Goal: Information Seeking & Learning: Learn about a topic

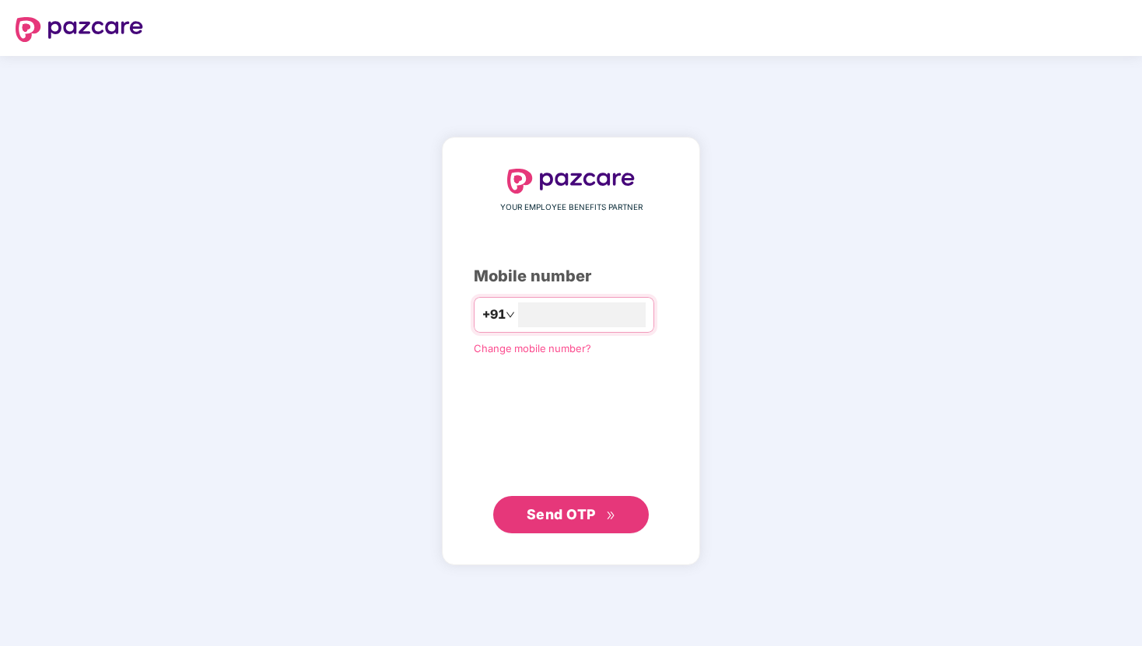
type input "**********"
click at [587, 506] on span "Send OTP" at bounding box center [561, 514] width 69 height 16
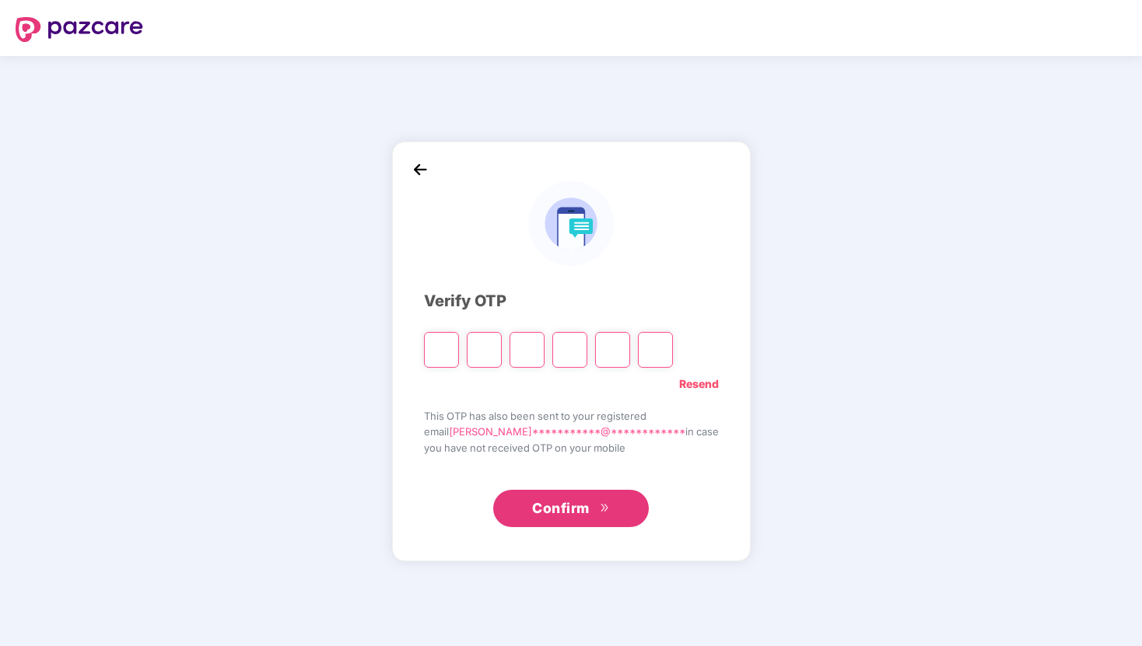
type input "*"
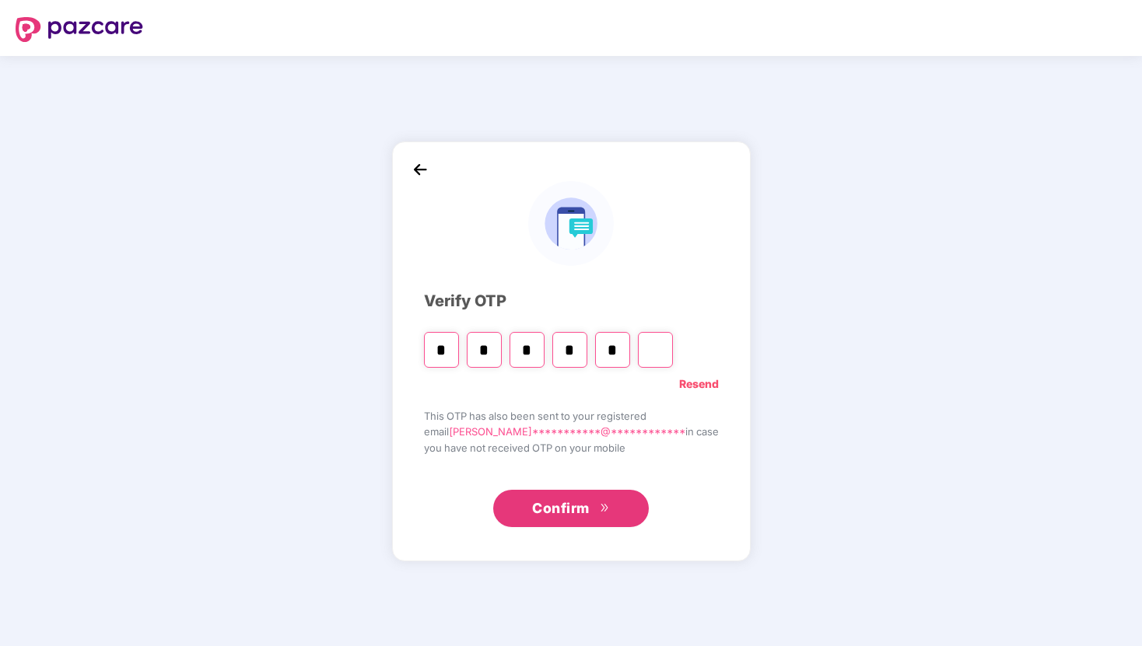
type input "*"
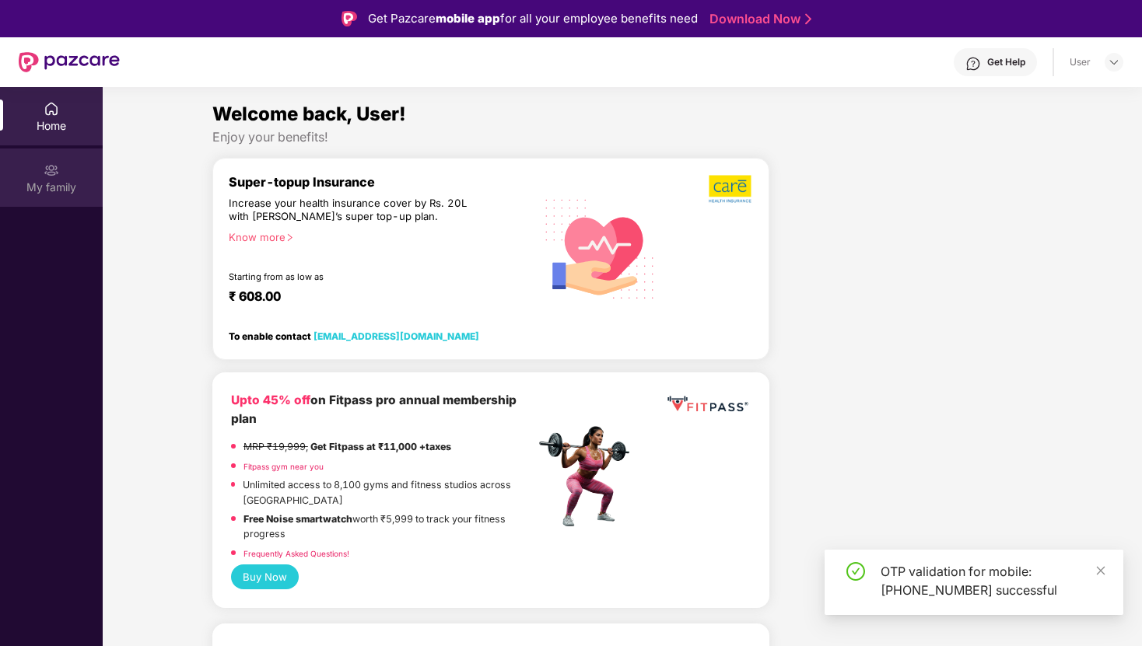
click at [47, 168] on img at bounding box center [52, 171] width 16 height 16
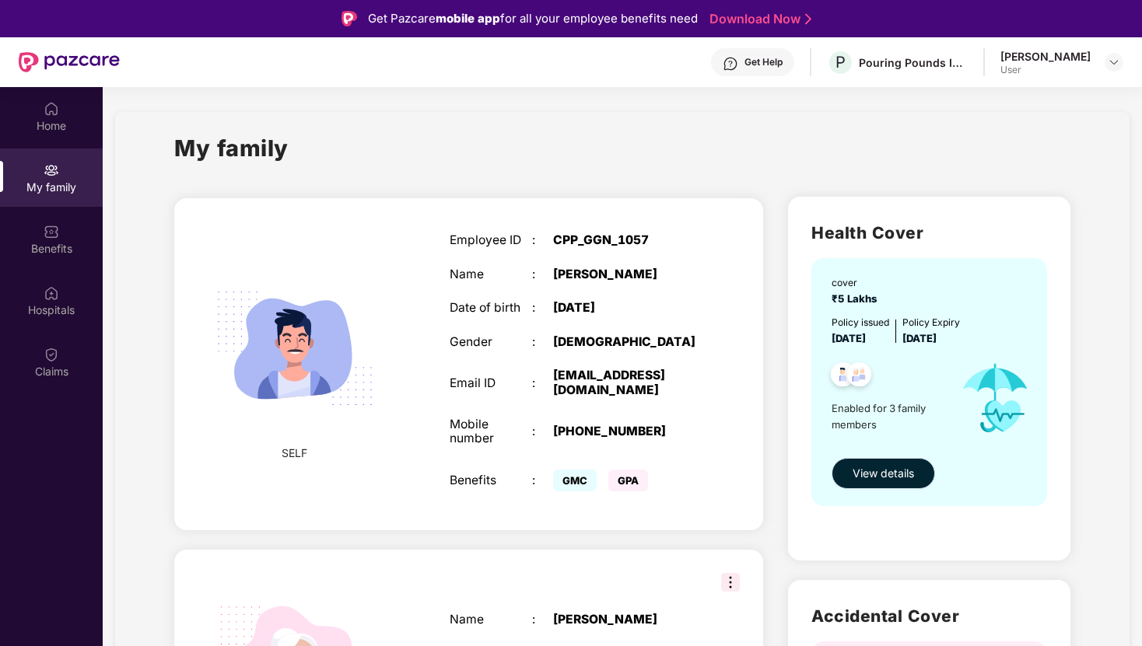
click at [886, 477] on span "View details" at bounding box center [882, 473] width 61 height 17
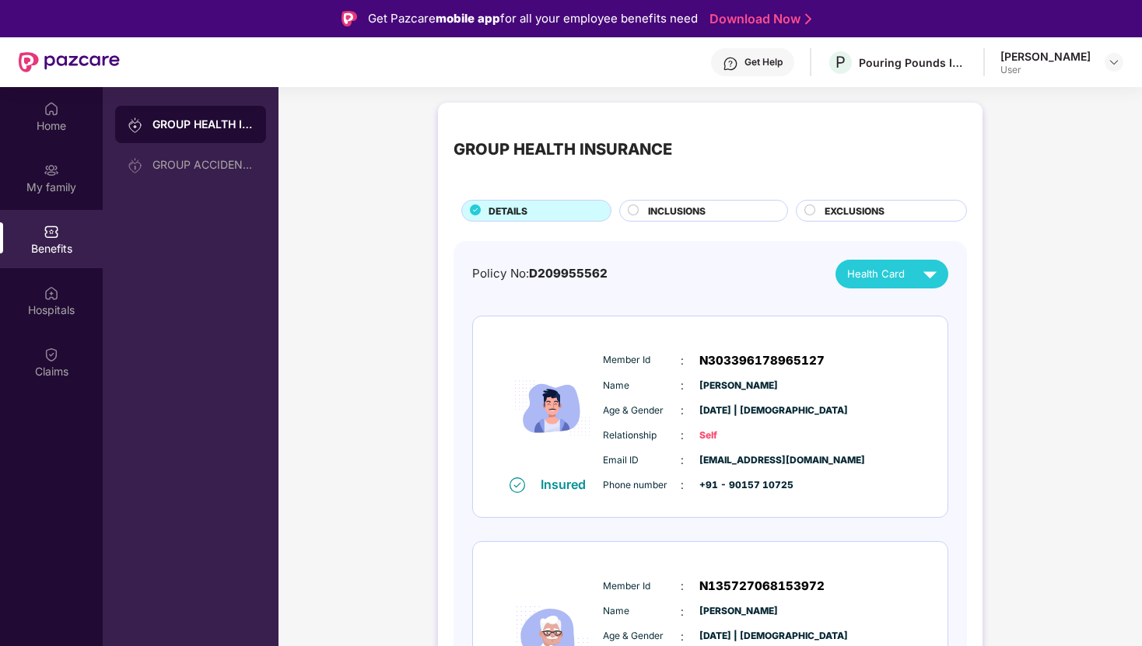
click at [837, 217] on span "EXCLUSIONS" at bounding box center [854, 211] width 60 height 15
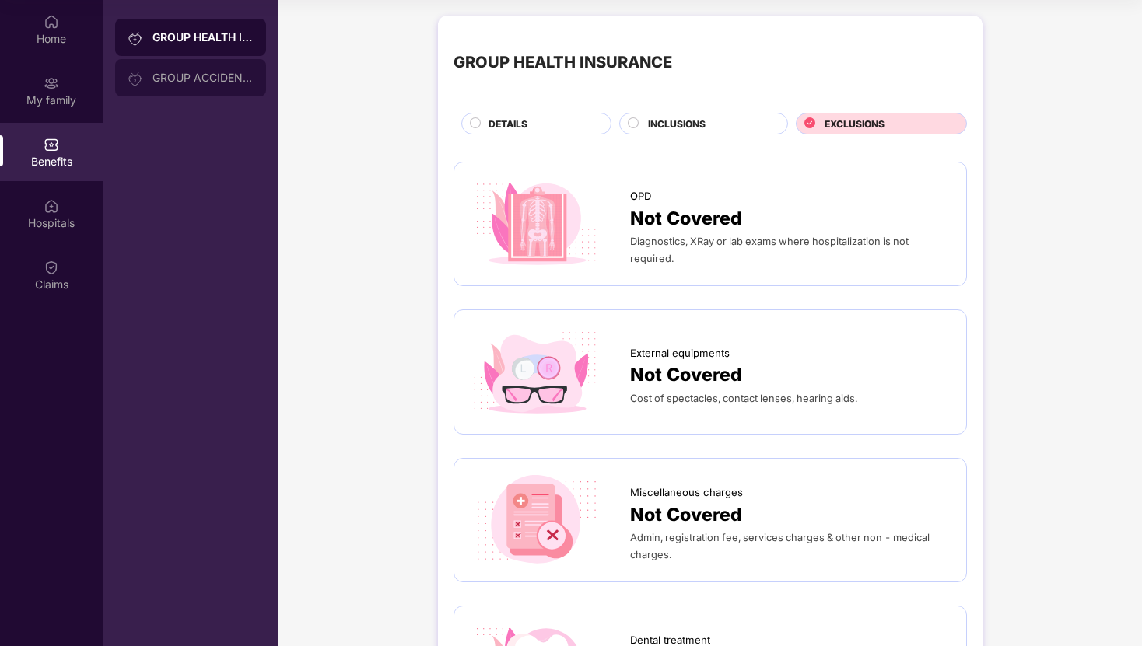
click at [227, 72] on div "GROUP ACCIDENTAL INSURANCE" at bounding box center [202, 78] width 101 height 12
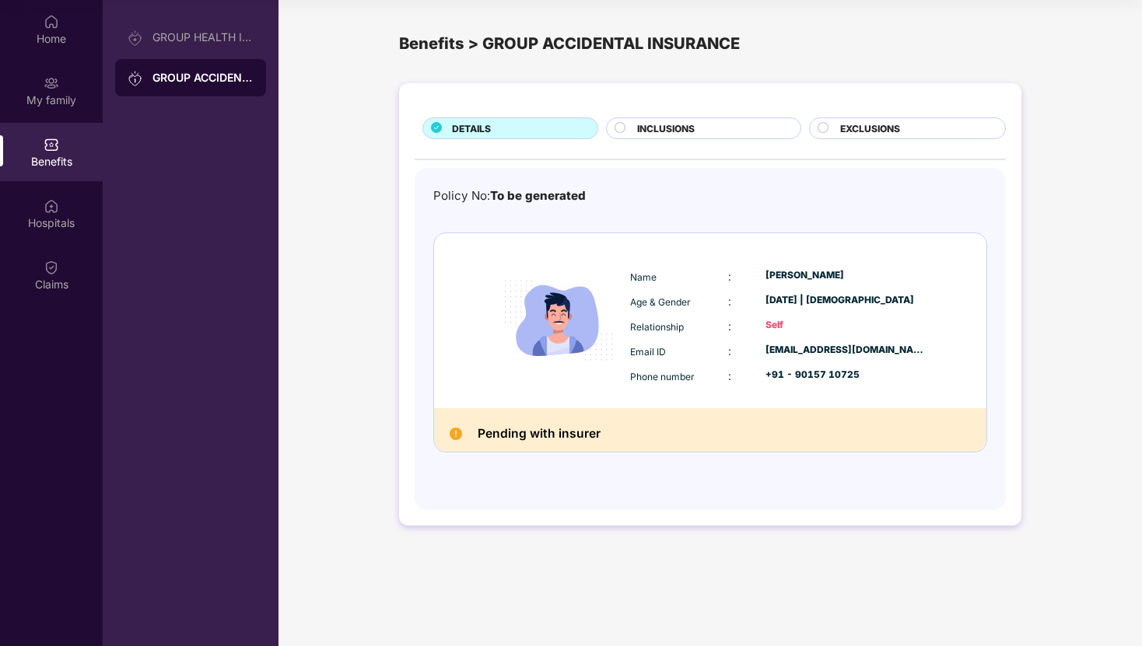
click at [701, 125] on div "INCLUSIONS" at bounding box center [710, 129] width 163 height 17
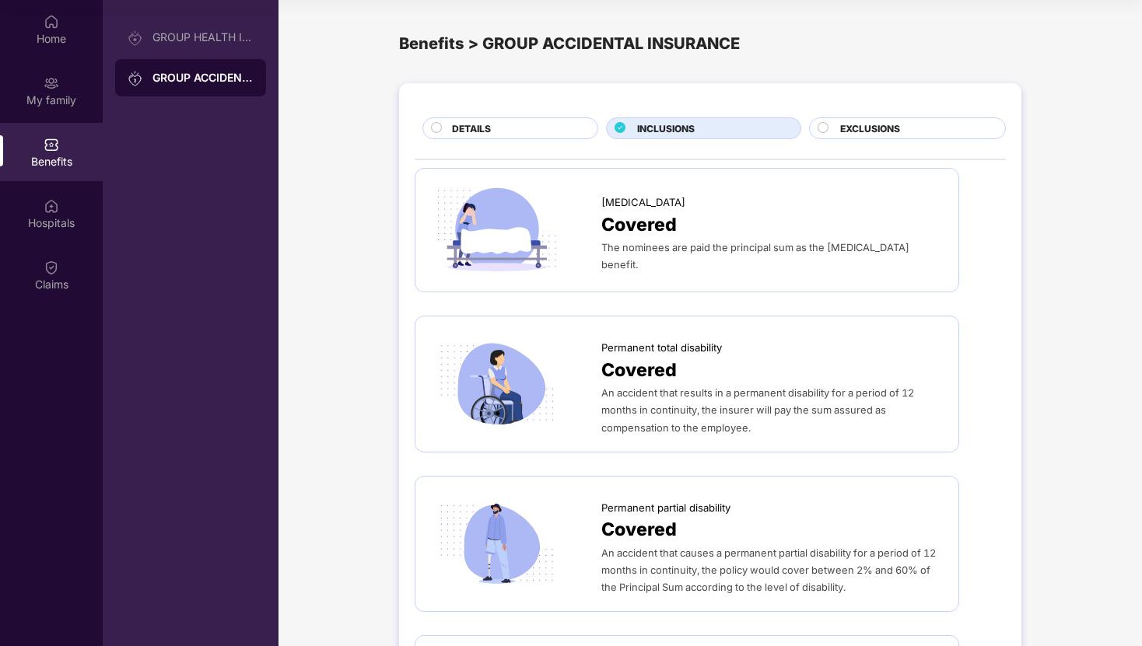
click at [891, 131] on span "EXCLUSIONS" at bounding box center [870, 128] width 60 height 15
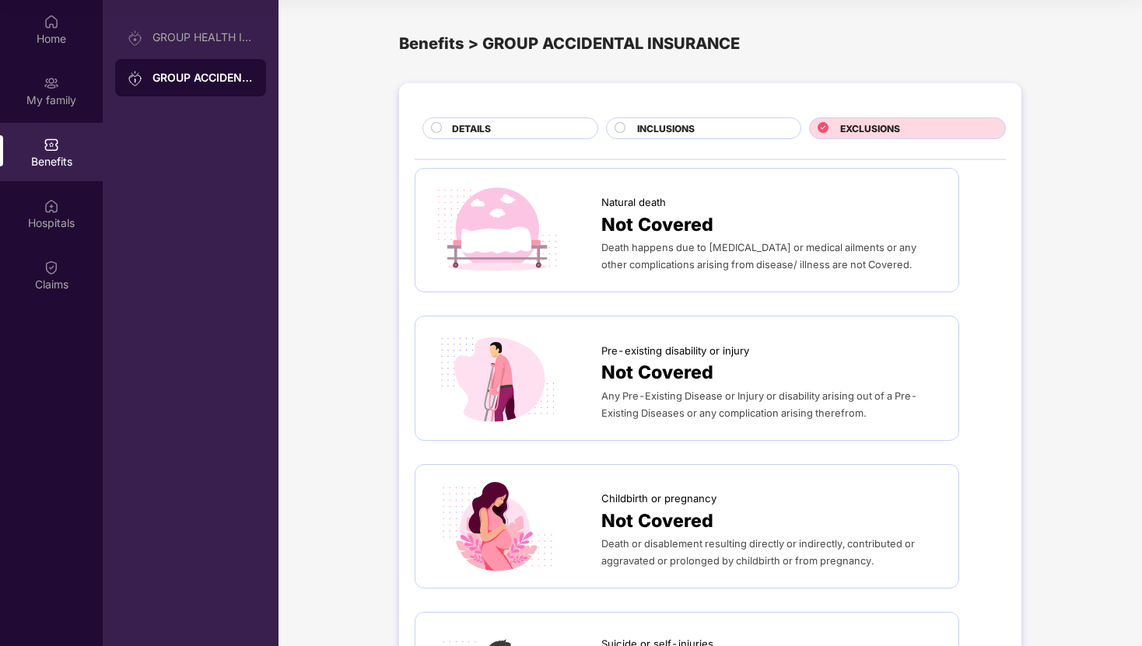
click at [718, 121] on div "INCLUSIONS" at bounding box center [703, 128] width 194 height 22
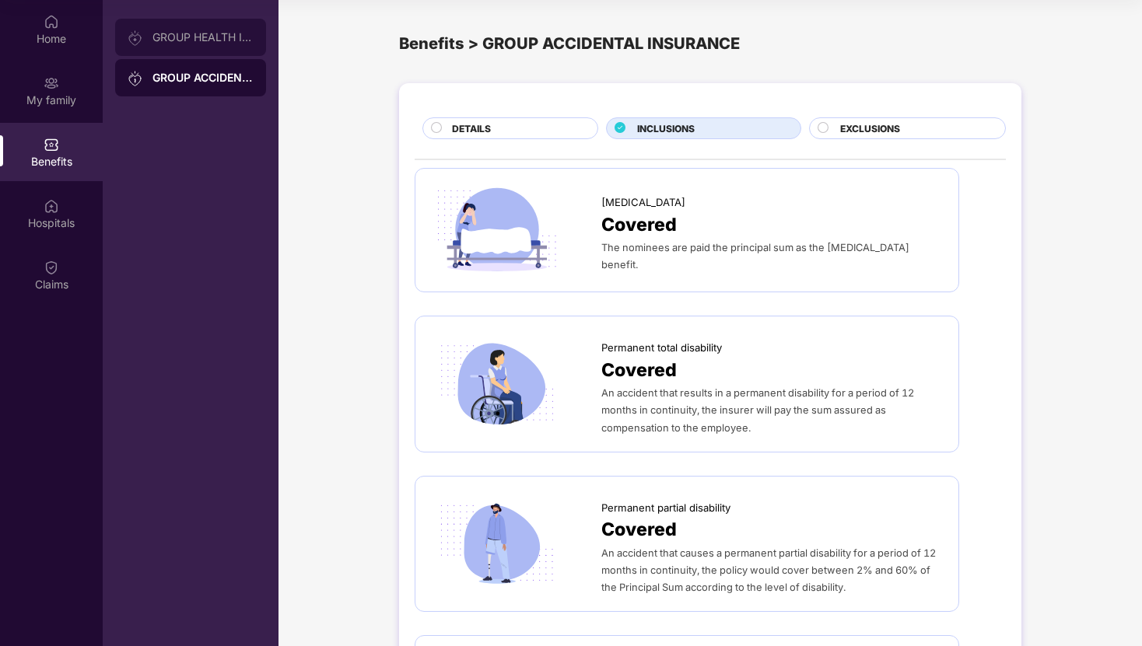
click at [188, 44] on div "GROUP HEALTH INSURANCE" at bounding box center [190, 37] width 151 height 37
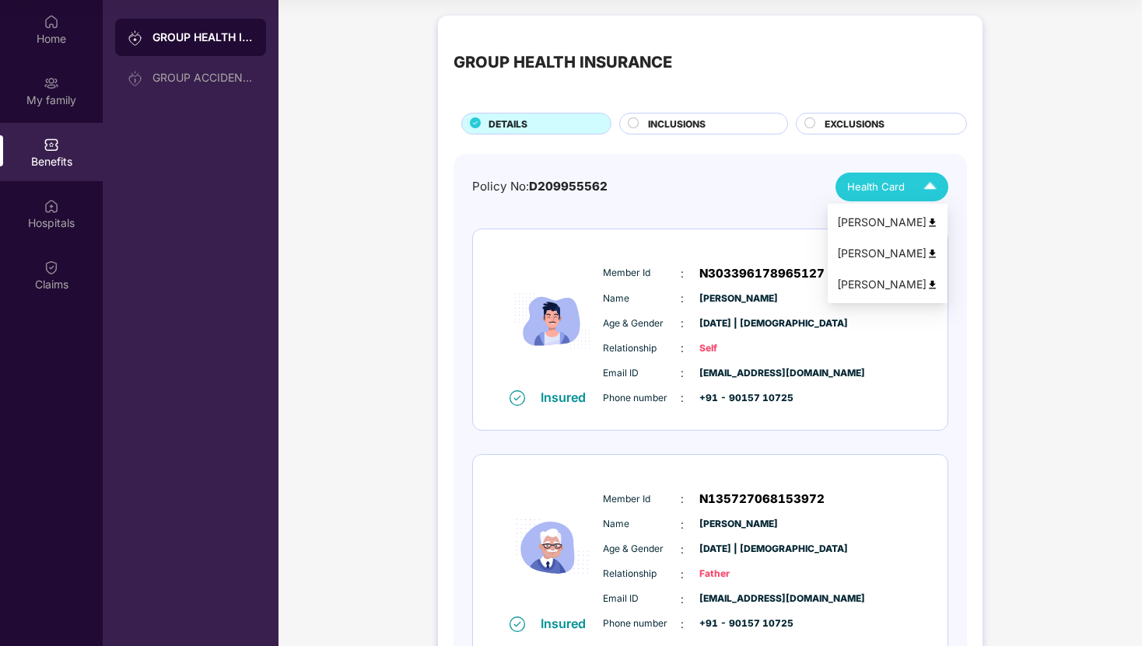
click at [928, 191] on img at bounding box center [929, 186] width 27 height 27
click at [681, 196] on div "Policy No: D209955562 Health Card" at bounding box center [710, 187] width 476 height 29
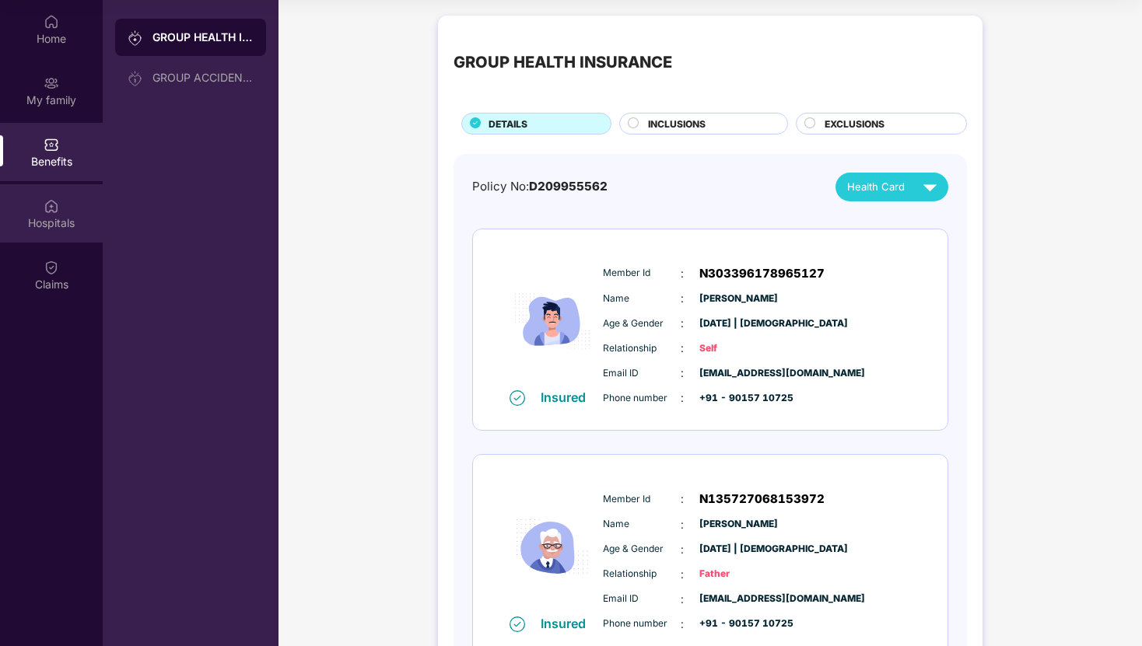
click at [61, 224] on div "Hospitals" at bounding box center [51, 223] width 103 height 16
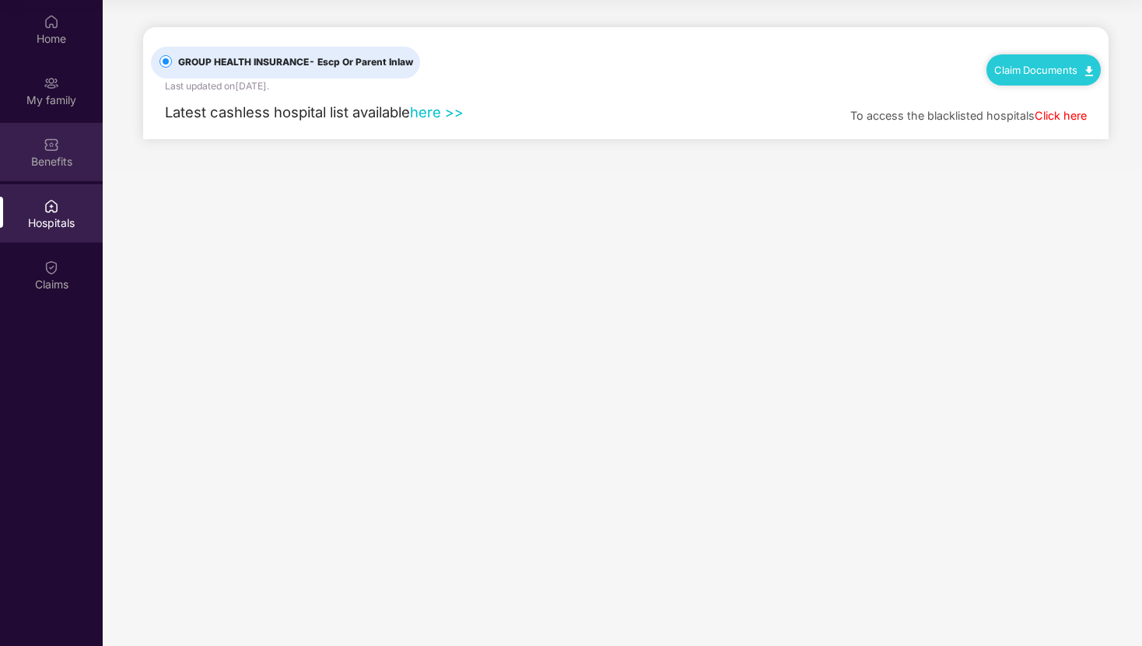
click at [33, 148] on div "Benefits" at bounding box center [51, 152] width 103 height 58
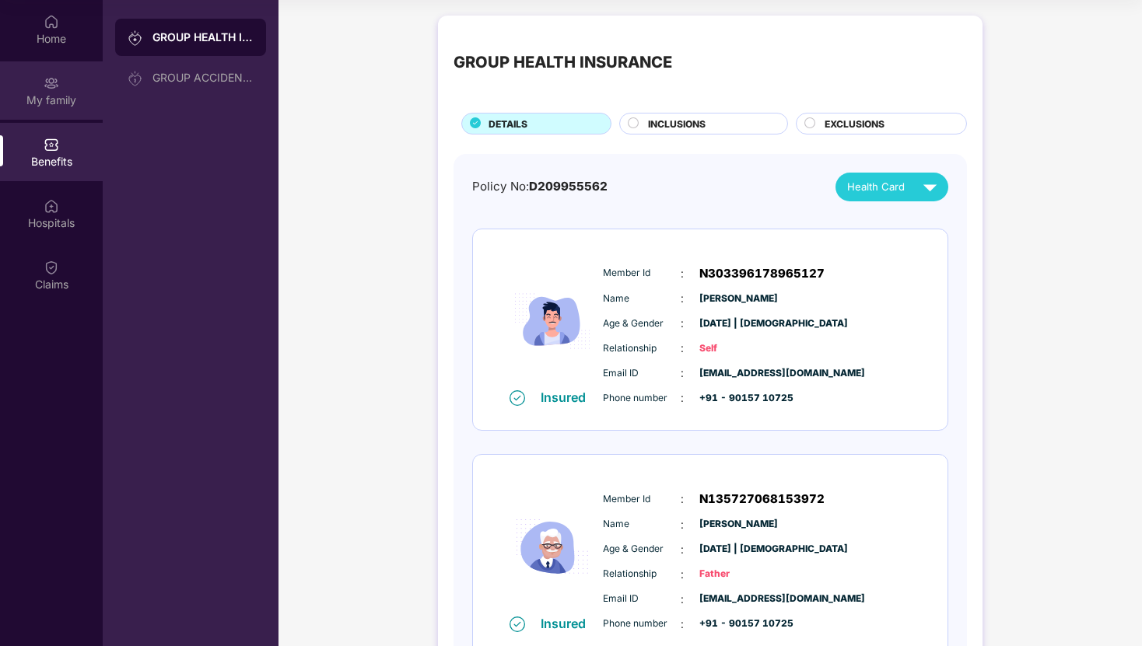
click at [42, 93] on div "My family" at bounding box center [51, 101] width 103 height 16
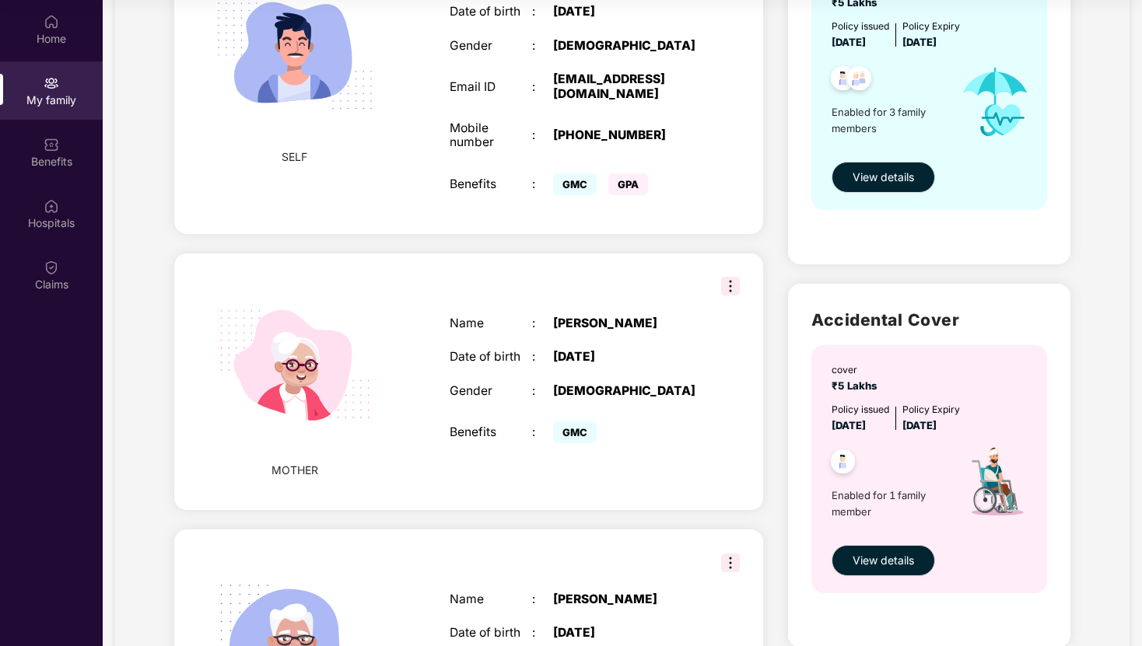
scroll to position [330, 0]
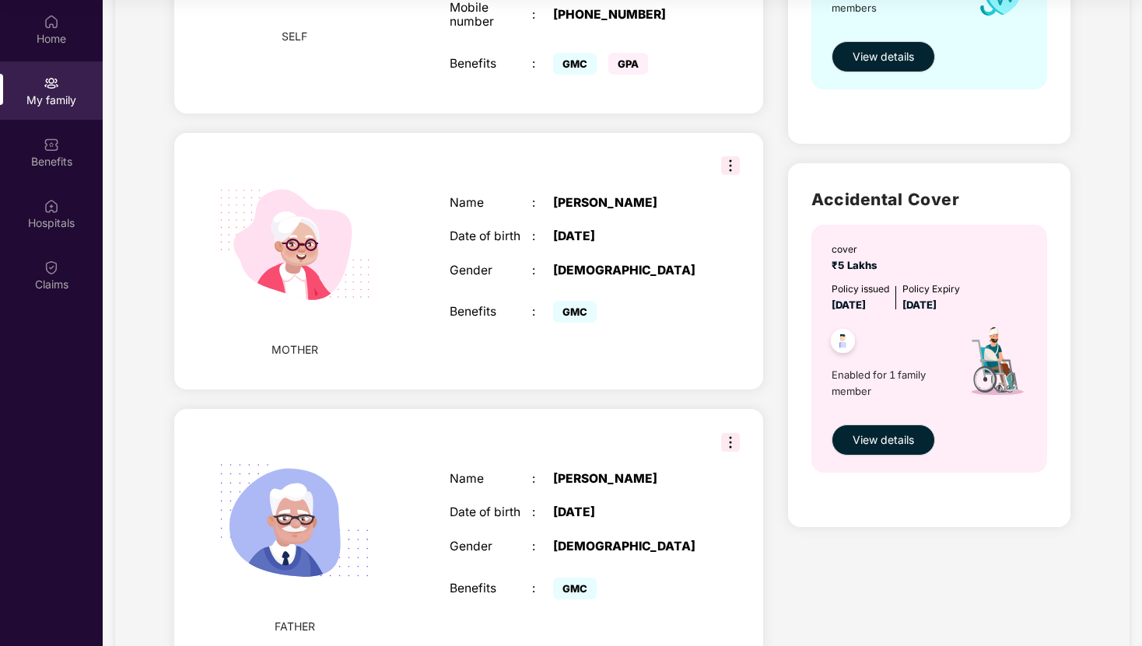
click at [548, 250] on div "Name : Anjali Agrawal Date of birth : 01 Jan 1966 Gender : FEMALE Benefits : GMC" at bounding box center [573, 262] width 278 height 170
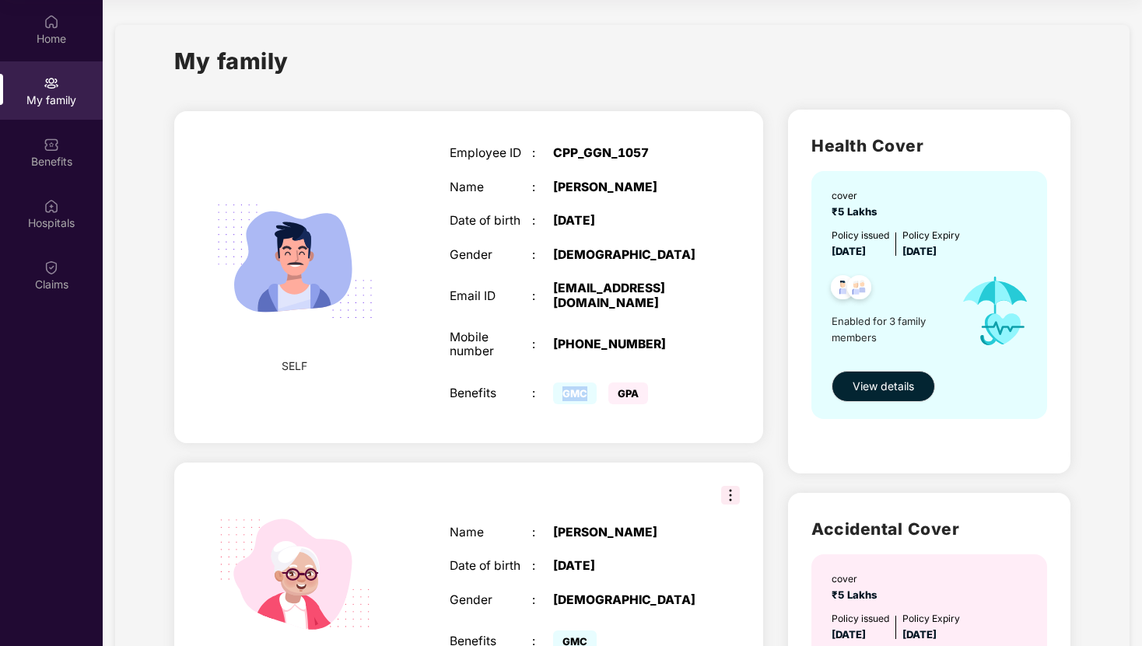
drag, startPoint x: 558, startPoint y: 391, endPoint x: 592, endPoint y: 391, distance: 33.4
click at [593, 391] on span "GMC" at bounding box center [575, 394] width 44 height 22
copy span "GMC"
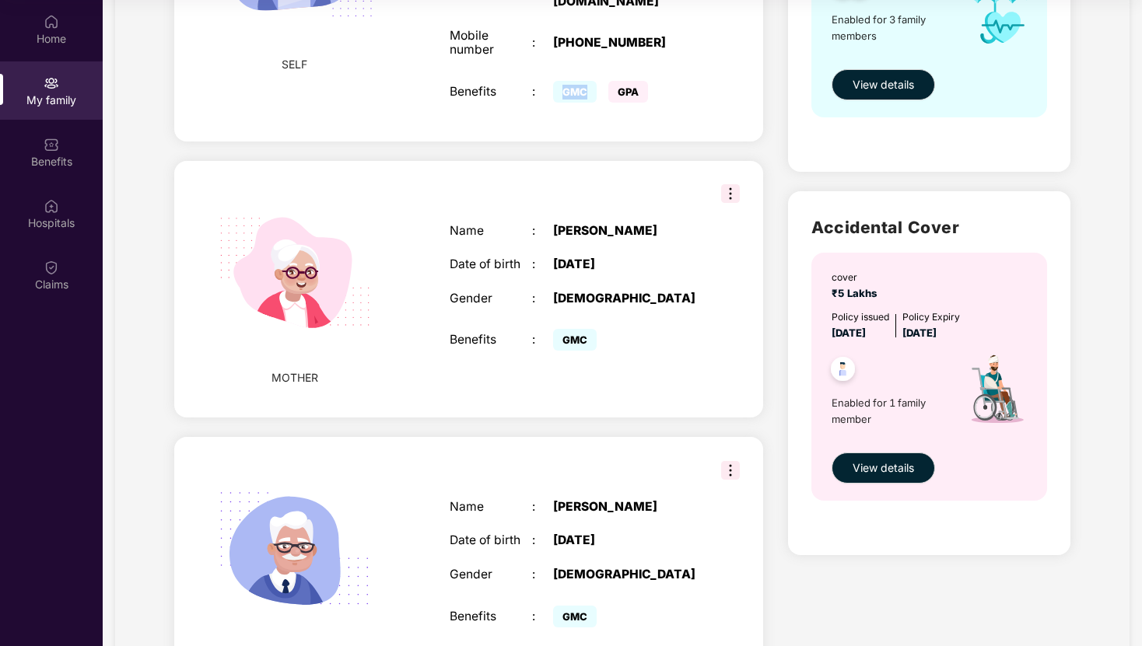
scroll to position [312, 0]
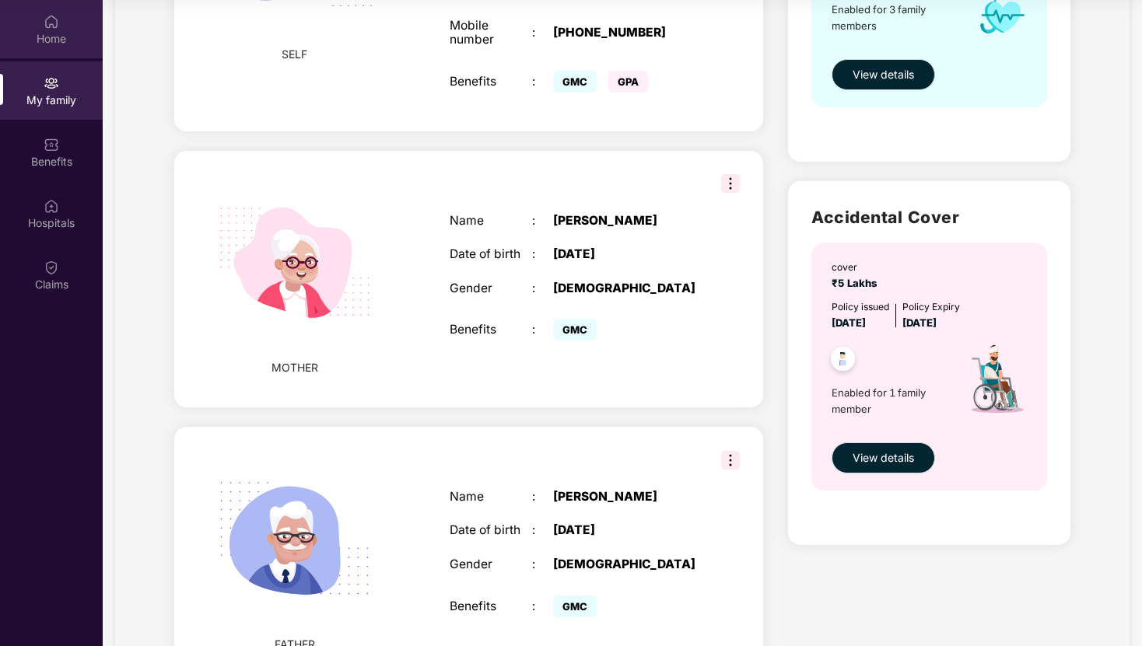
click at [57, 42] on div "Home" at bounding box center [51, 39] width 103 height 16
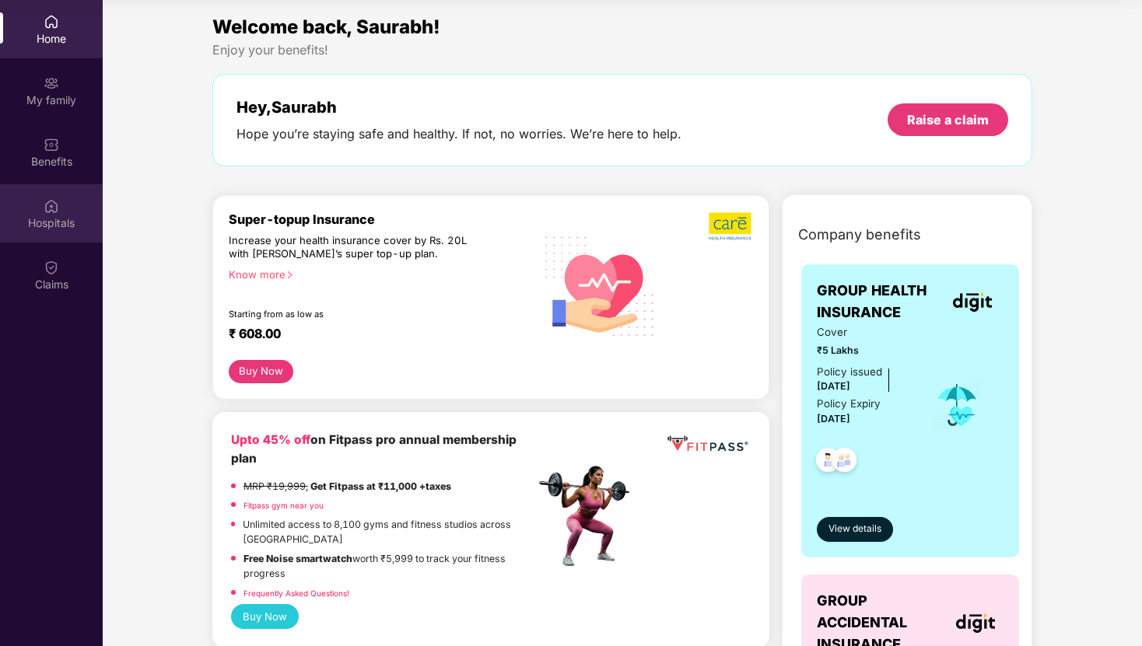
click at [56, 214] on div "Hospitals" at bounding box center [51, 213] width 103 height 58
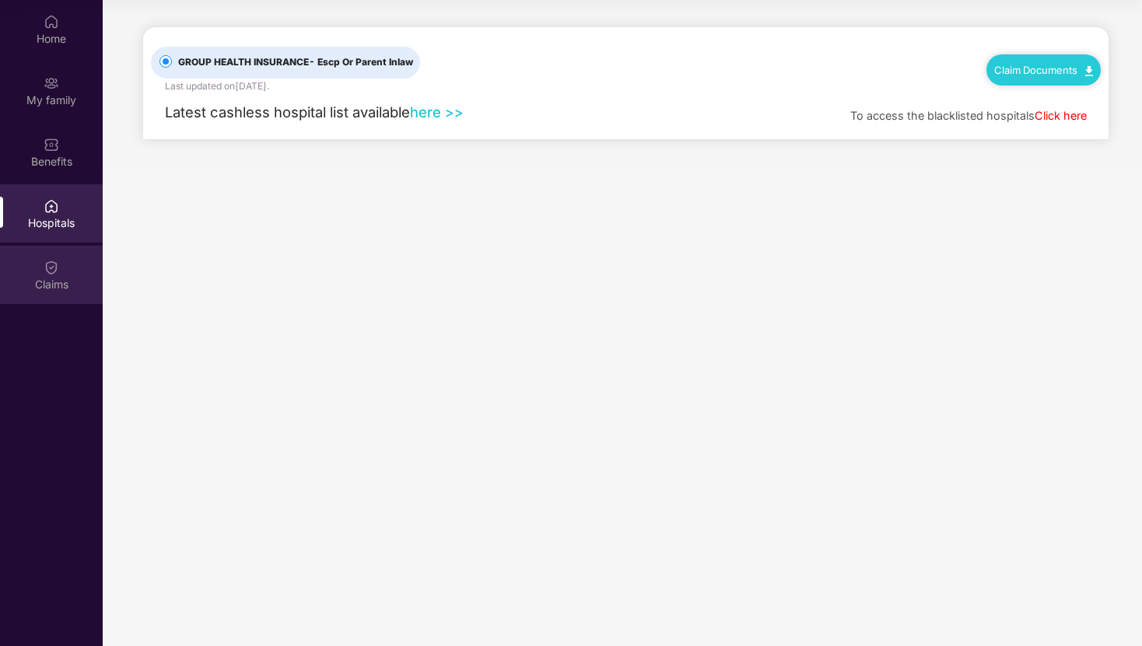
click at [64, 293] on div "Claims" at bounding box center [51, 275] width 103 height 58
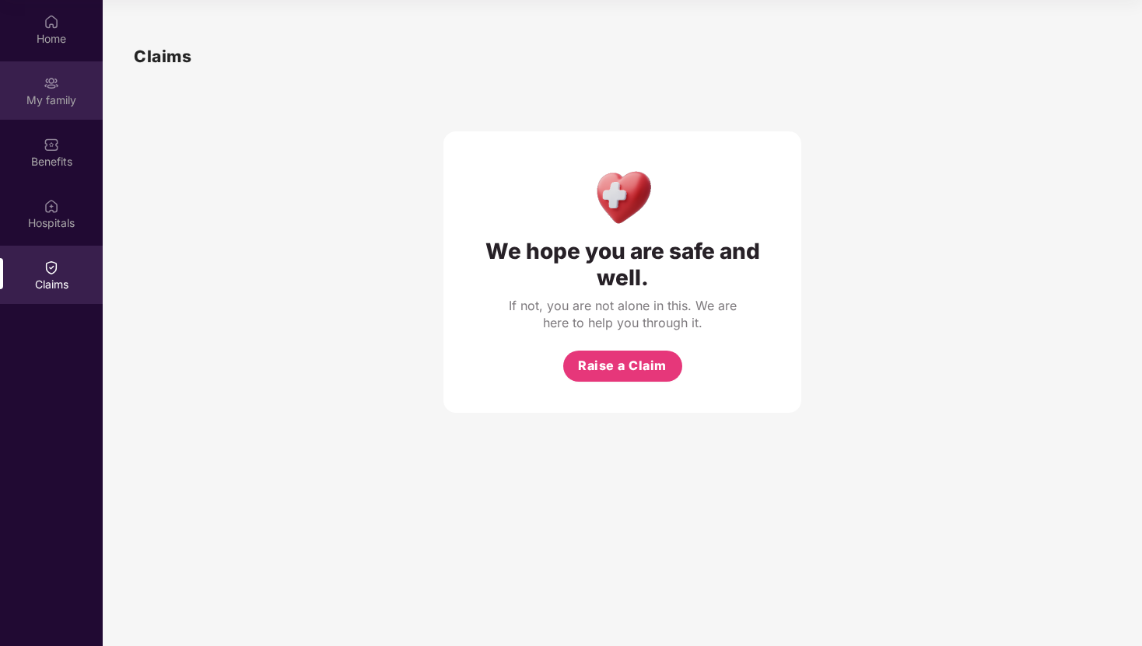
click at [49, 88] on img at bounding box center [52, 83] width 16 height 16
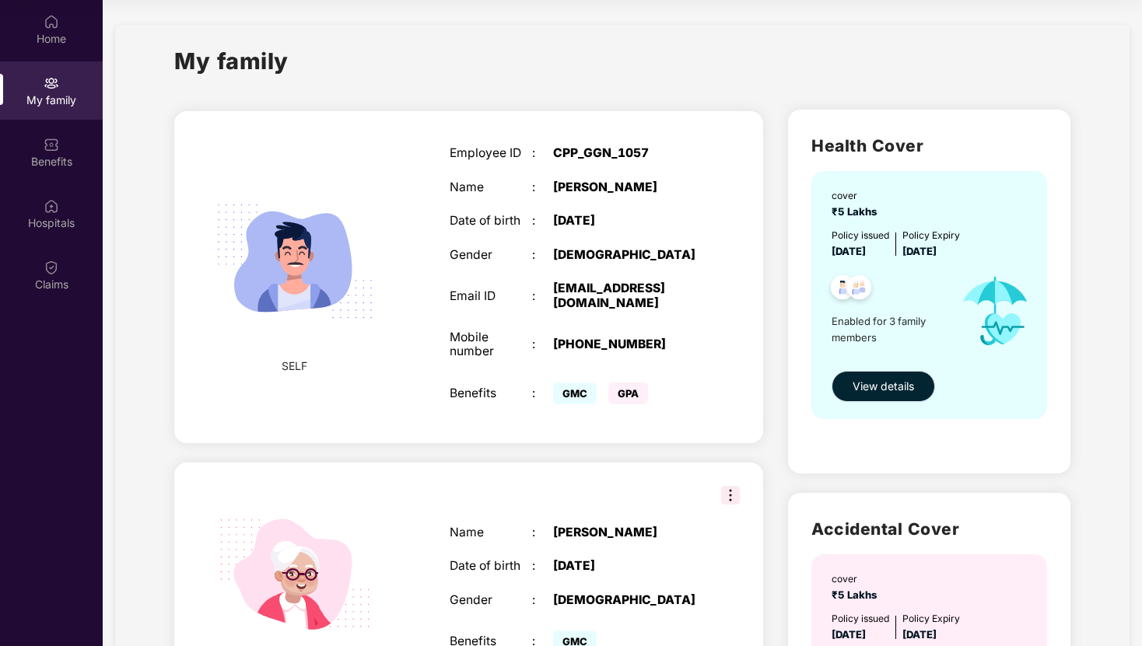
click at [912, 386] on span "View details" at bounding box center [882, 386] width 61 height 17
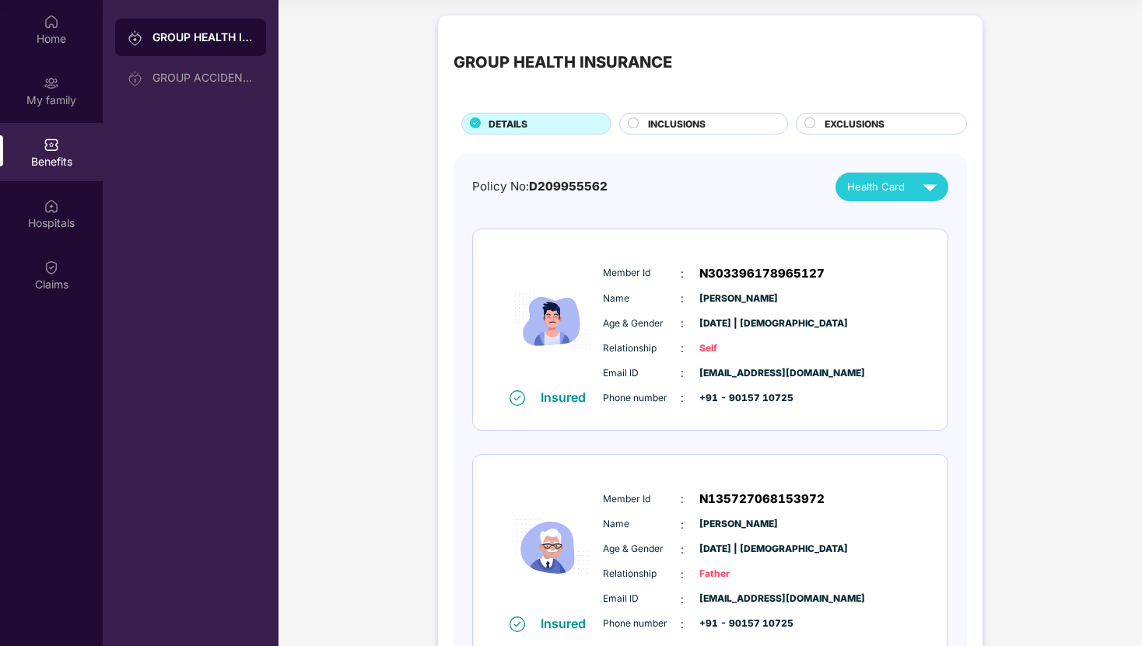
click at [756, 124] on div "INCLUSIONS" at bounding box center [709, 125] width 139 height 17
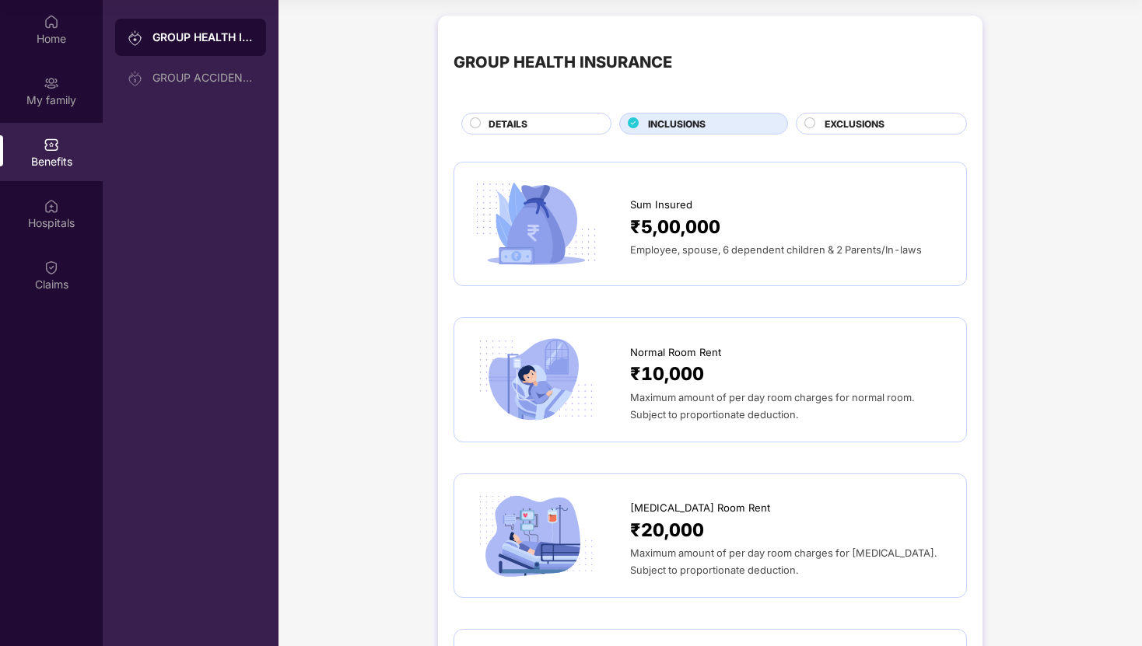
click at [886, 122] on div "EXCLUSIONS" at bounding box center [888, 125] width 142 height 17
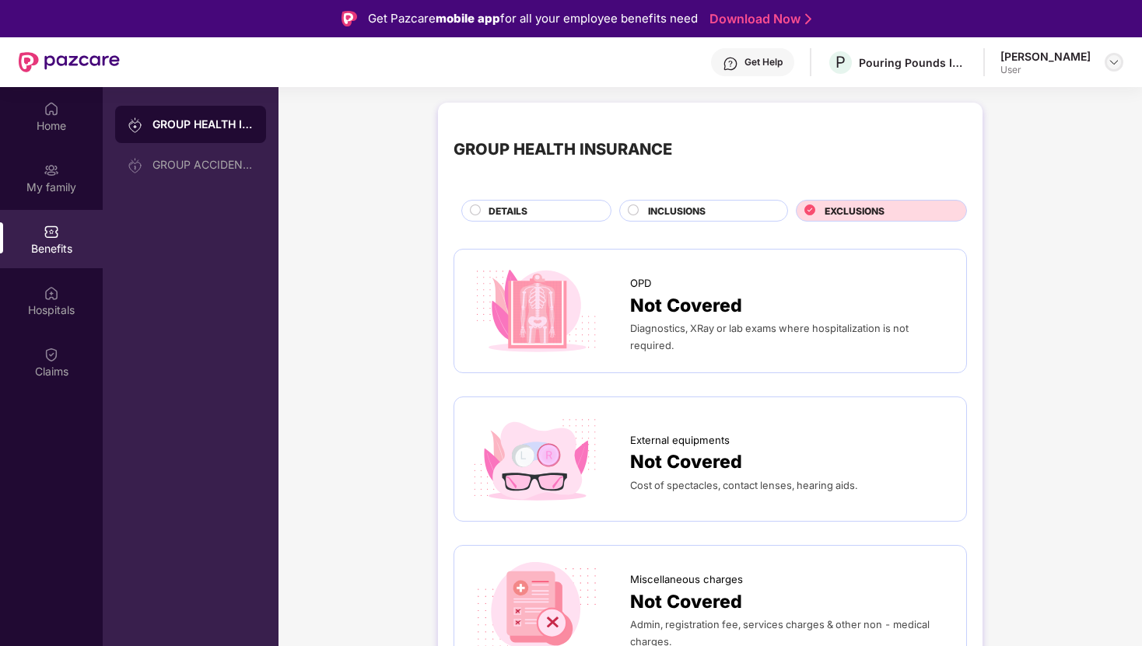
click at [1114, 60] on img at bounding box center [1113, 62] width 12 height 12
click at [41, 114] on div "Home" at bounding box center [51, 116] width 103 height 58
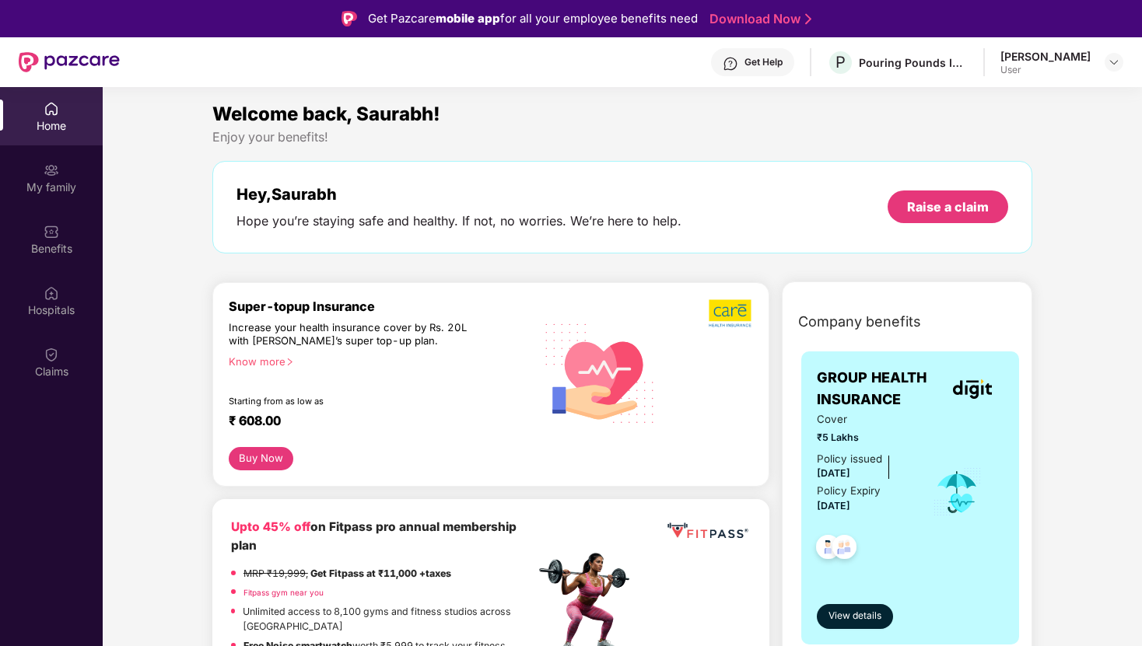
click at [265, 460] on button "Buy Now" at bounding box center [261, 458] width 65 height 23
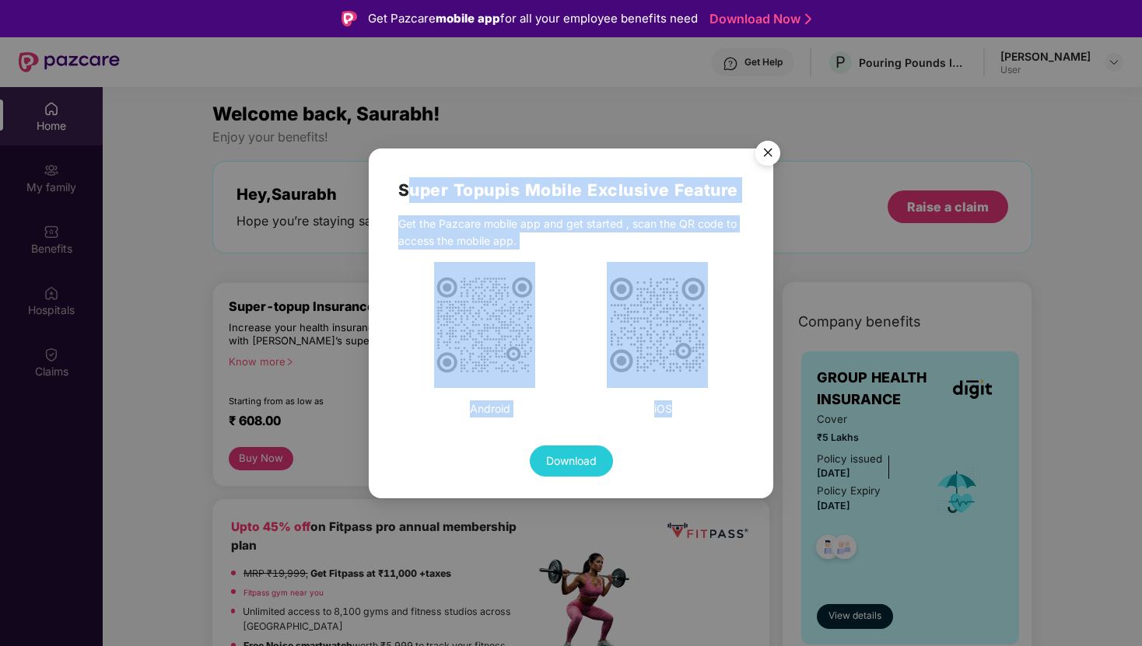
drag, startPoint x: 408, startPoint y: 191, endPoint x: 887, endPoint y: 215, distance: 480.5
click at [887, 215] on div "Super Topup is Mobile Exclusive Feature Get the Pazcare mobile app and get star…" at bounding box center [571, 323] width 1142 height 646
click at [761, 154] on img "Close" at bounding box center [768, 156] width 44 height 44
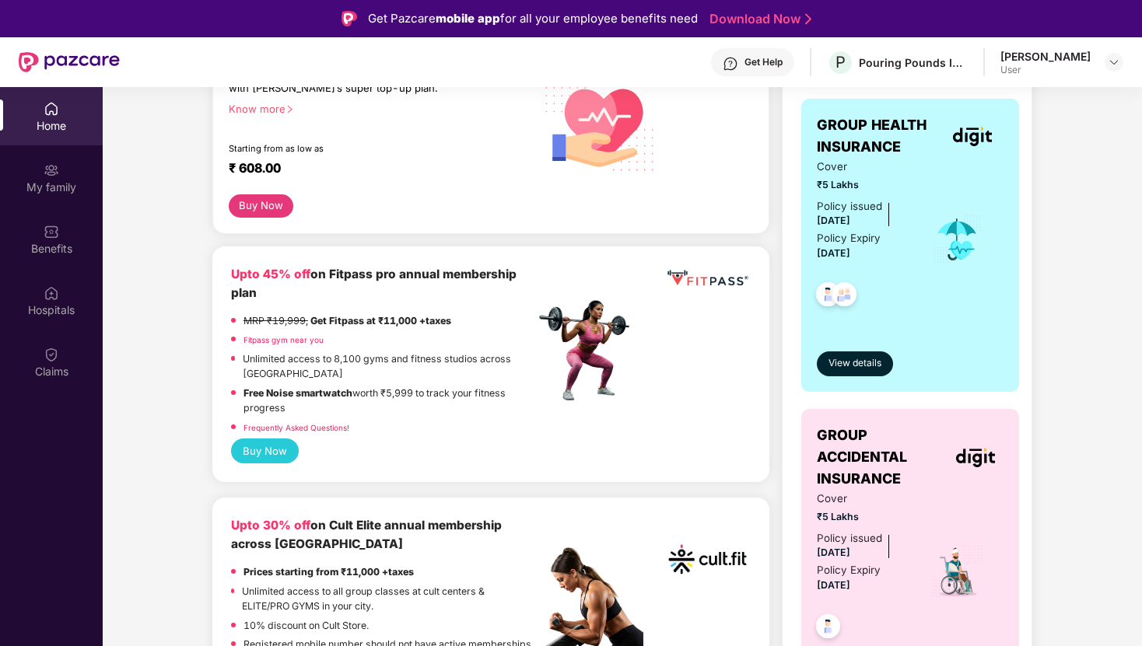
scroll to position [256, 0]
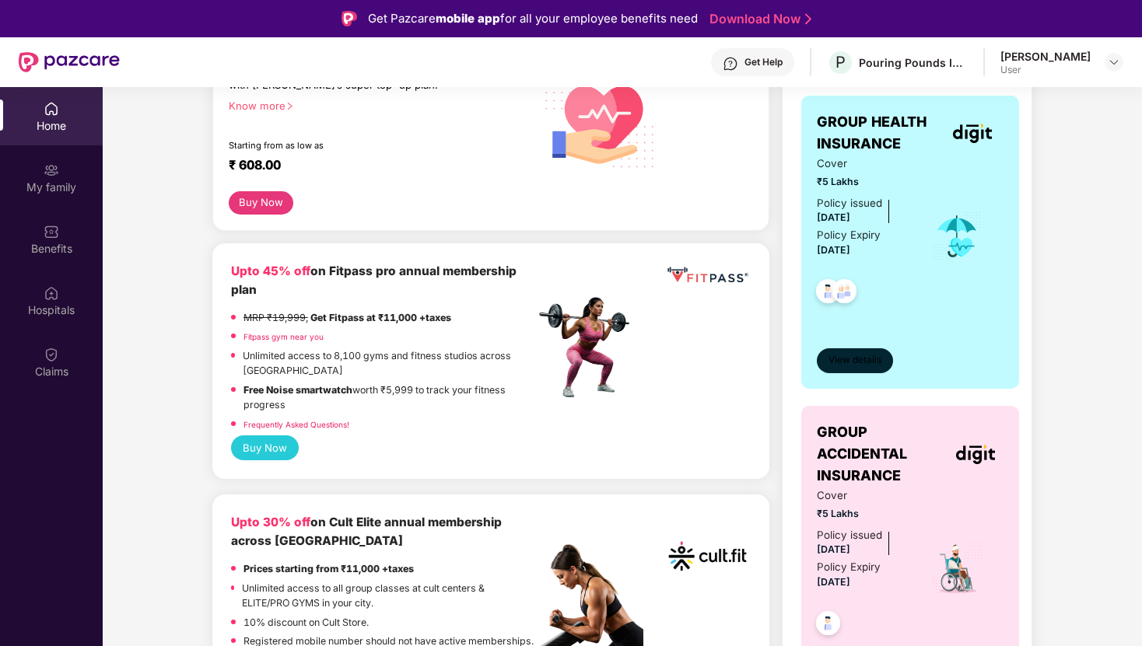
click at [867, 371] on button "View details" at bounding box center [855, 360] width 76 height 25
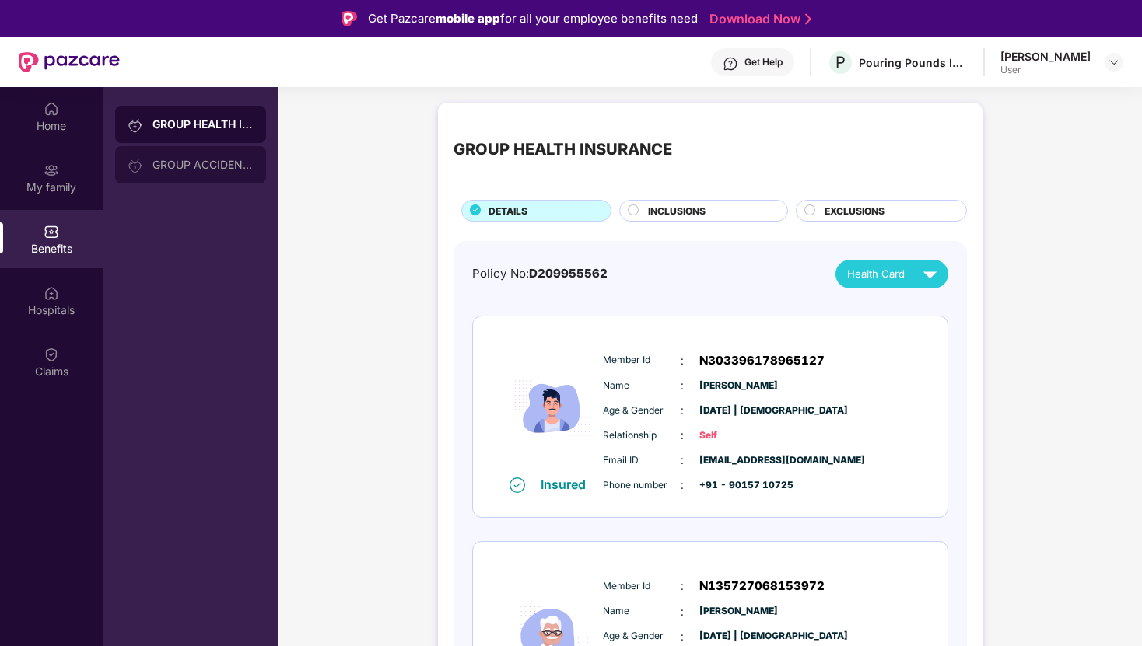
click at [175, 166] on div "GROUP ACCIDENTAL INSURANCE" at bounding box center [202, 165] width 101 height 12
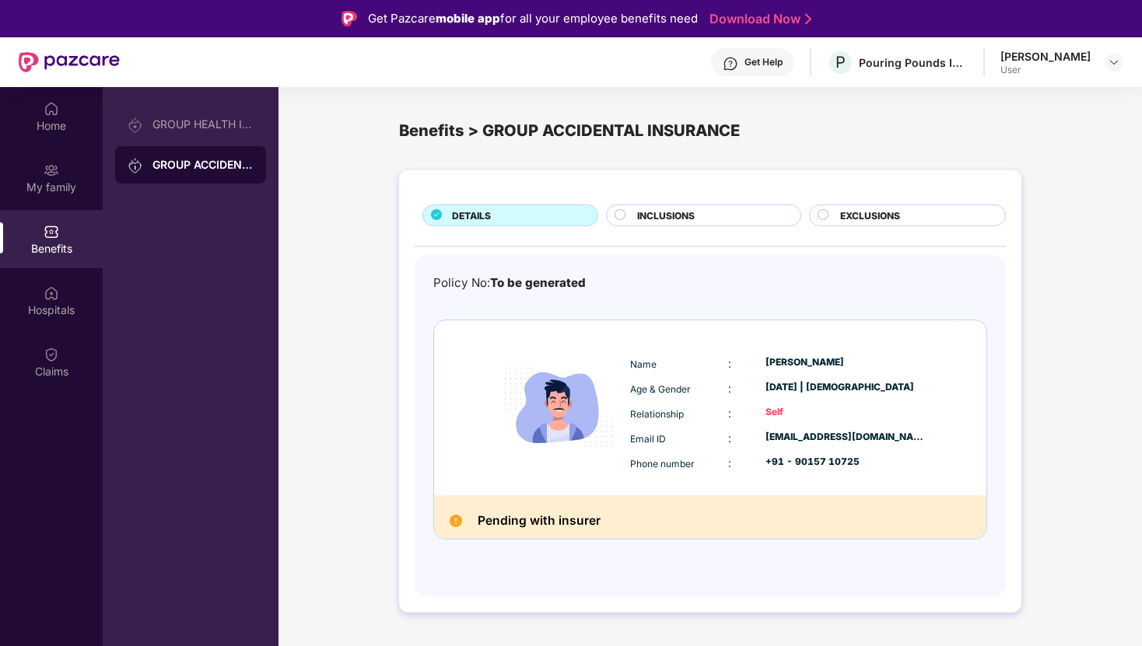
click at [680, 222] on div "INCLUSIONS" at bounding box center [710, 216] width 163 height 17
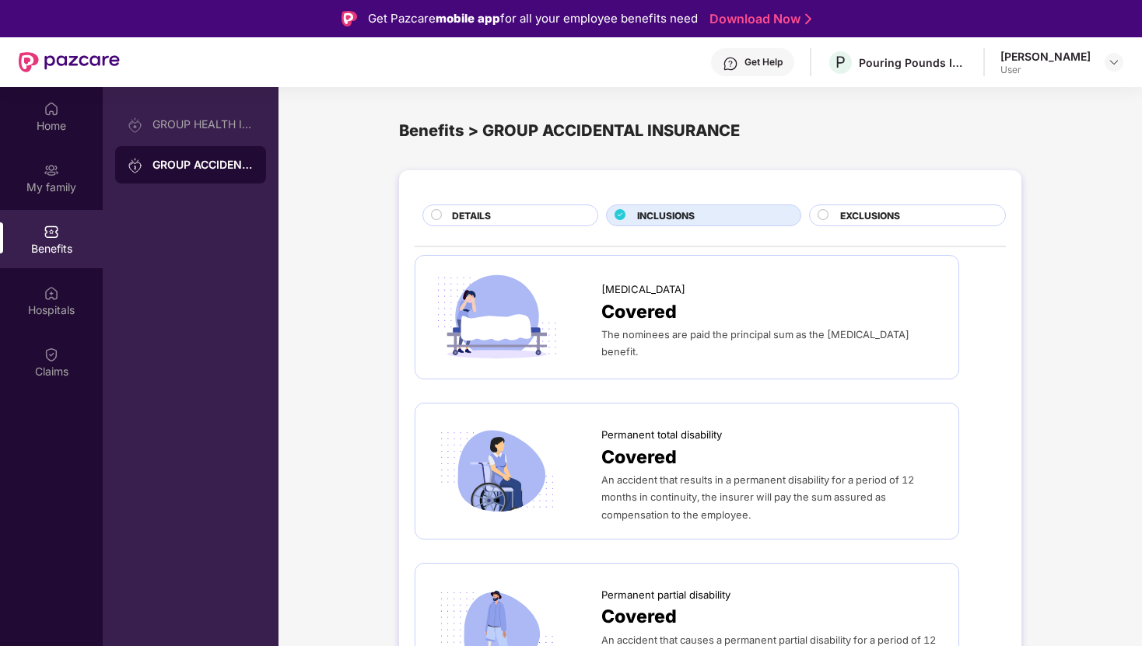
click at [881, 223] on div "EXCLUSIONS" at bounding box center [914, 216] width 165 height 17
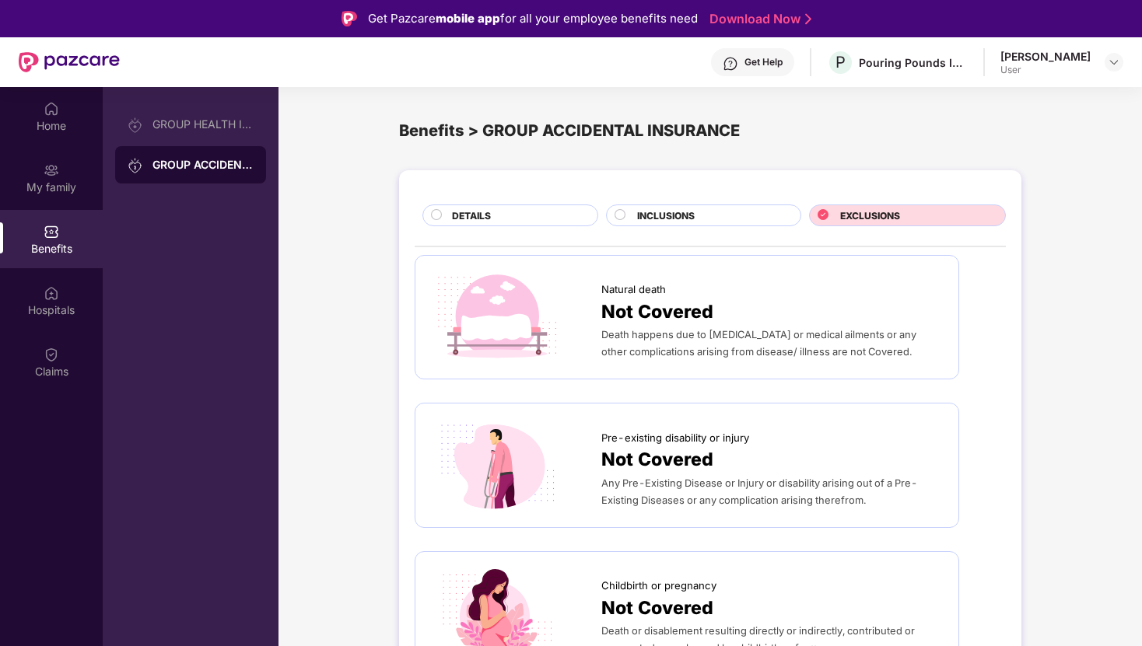
click at [717, 219] on div "INCLUSIONS" at bounding box center [710, 216] width 163 height 17
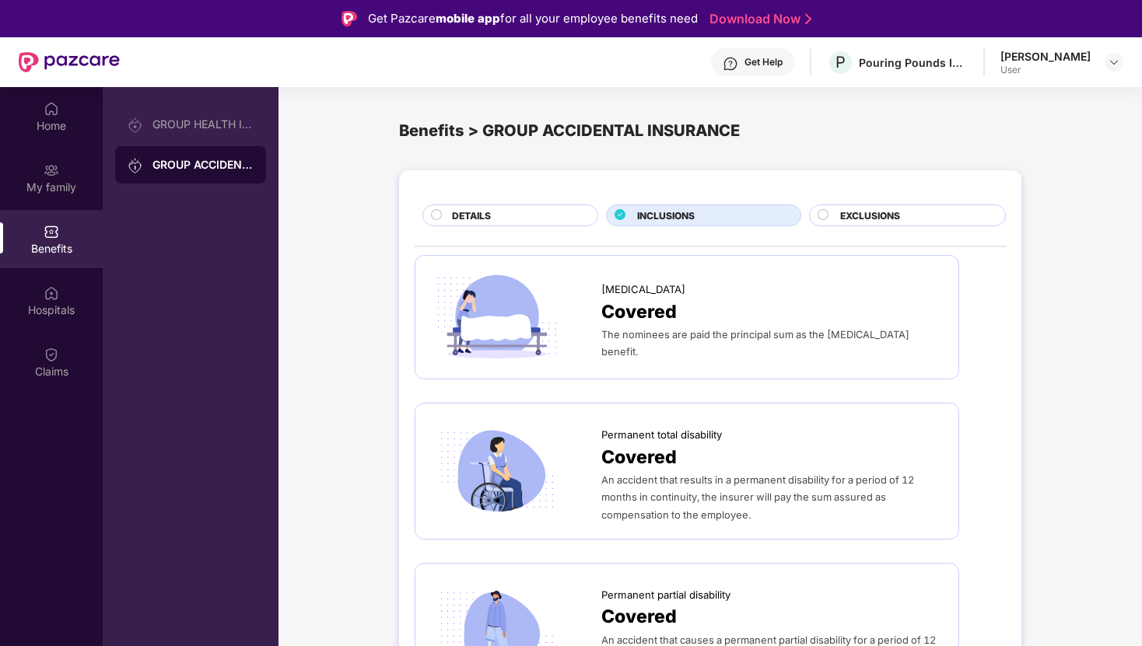
click at [521, 209] on div "DETAILS" at bounding box center [516, 216] width 145 height 17
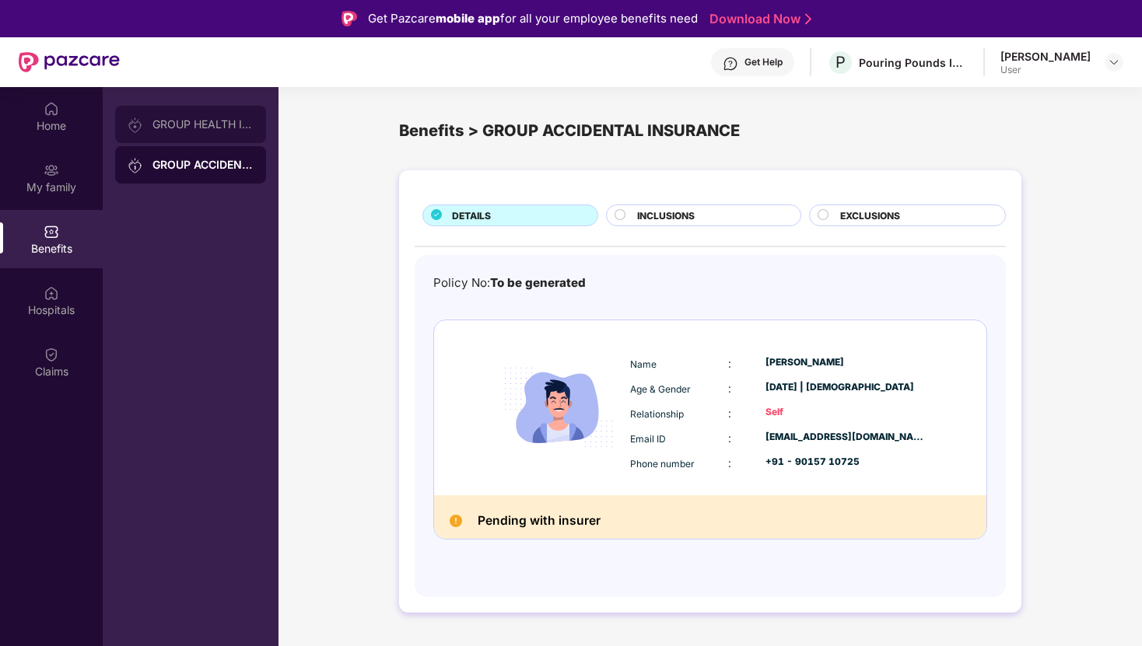
click at [198, 133] on div "GROUP HEALTH INSURANCE" at bounding box center [190, 124] width 151 height 37
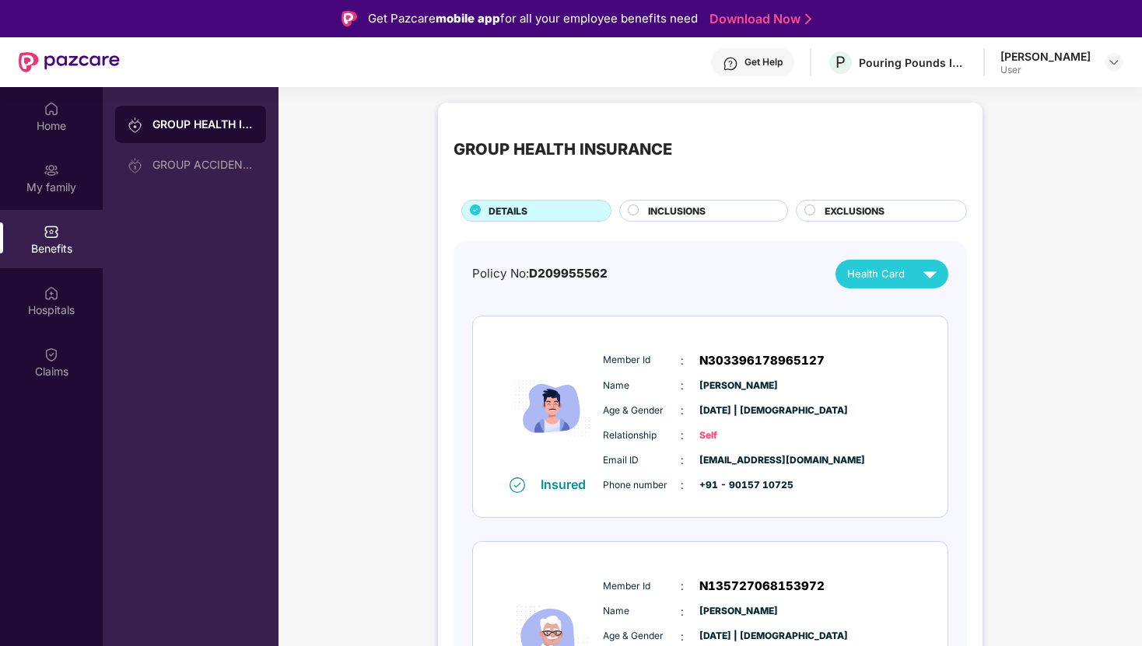
click at [757, 54] on div "Get Help" at bounding box center [752, 62] width 83 height 28
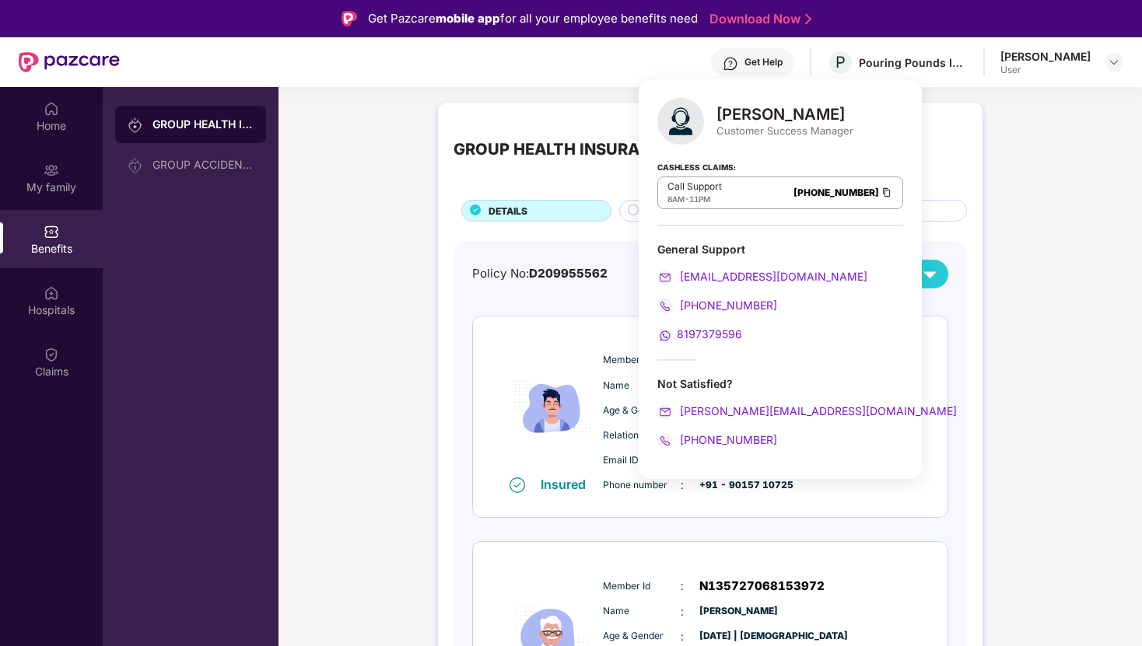
click at [995, 321] on div "GROUP HEALTH INSURANCE DETAILS INCLUSIONS EXCLUSIONS Policy No: D209955562 Heal…" at bounding box center [709, 580] width 863 height 971
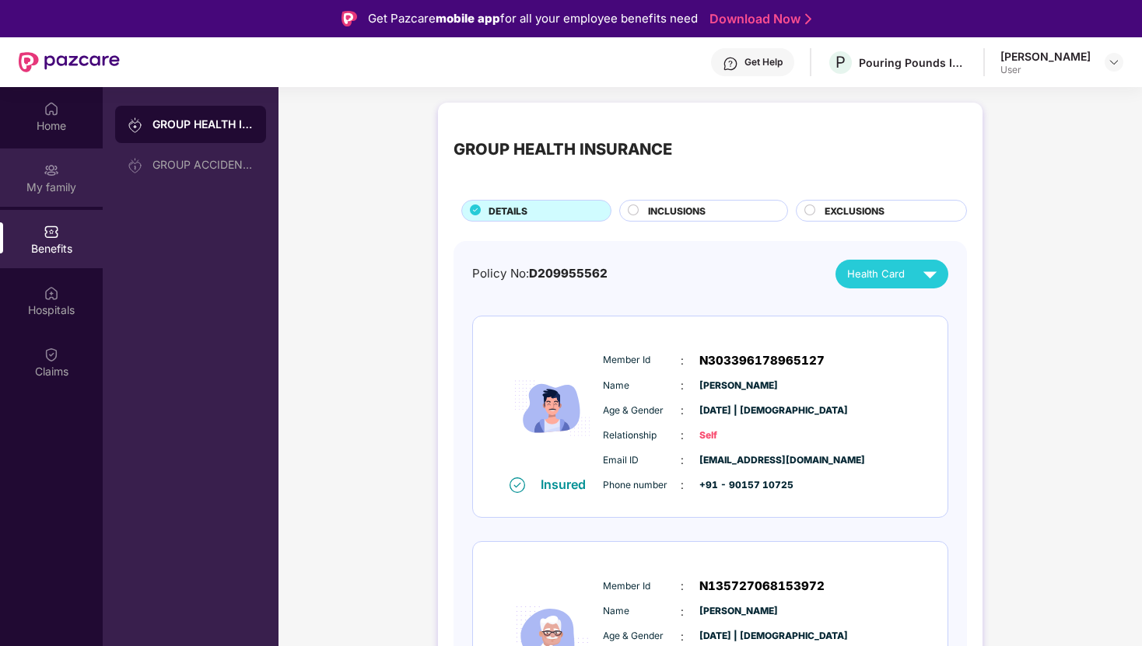
click at [75, 170] on div "My family" at bounding box center [51, 178] width 103 height 58
